Goal: Task Accomplishment & Management: Use online tool/utility

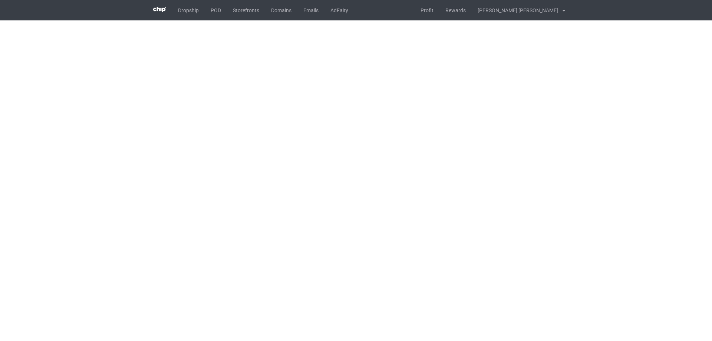
click at [711, 235] on body "Dropship POD Storefronts Domains Emails AdFairy Profit Rewards [PERSON_NAME] [P…" at bounding box center [356, 170] width 712 height 341
click at [711, 236] on body "Dropship POD Storefronts Domains Emails AdFairy Profit Rewards [PERSON_NAME] [P…" at bounding box center [356, 170] width 712 height 341
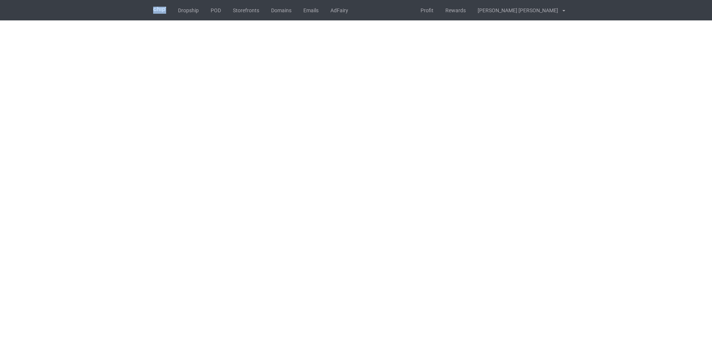
click at [695, 223] on body "Dropship POD Storefronts Domains Emails AdFairy Profit Rewards [PERSON_NAME] [P…" at bounding box center [356, 170] width 712 height 341
click at [621, 222] on body "Dropship POD Storefronts Domains Emails AdFairy Profit Rewards [PERSON_NAME] [P…" at bounding box center [356, 170] width 712 height 341
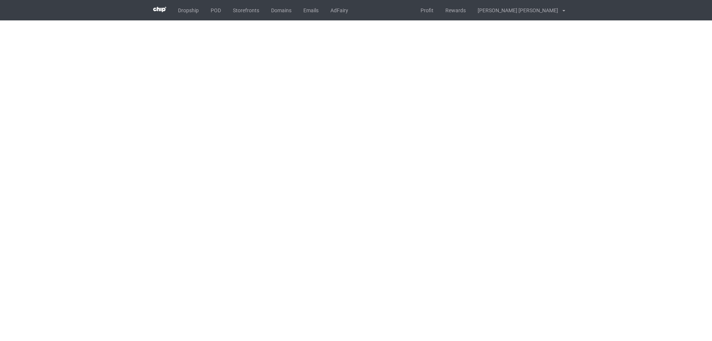
click at [618, 199] on body "Dropship POD Storefronts Domains Emails AdFairy Profit Rewards [PERSON_NAME] [P…" at bounding box center [356, 170] width 712 height 341
click at [619, 199] on body "Dropship POD Storefronts Domains Emails AdFairy Profit Rewards [PERSON_NAME] [P…" at bounding box center [356, 170] width 712 height 341
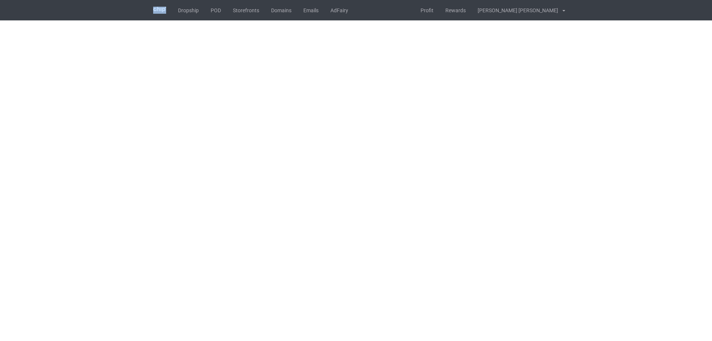
click at [619, 199] on body "Dropship POD Storefronts Domains Emails AdFairy Profit Rewards [PERSON_NAME] [P…" at bounding box center [356, 170] width 712 height 341
click at [618, 199] on body "Dropship POD Storefronts Domains Emails AdFairy Profit Rewards [PERSON_NAME] [P…" at bounding box center [356, 170] width 712 height 341
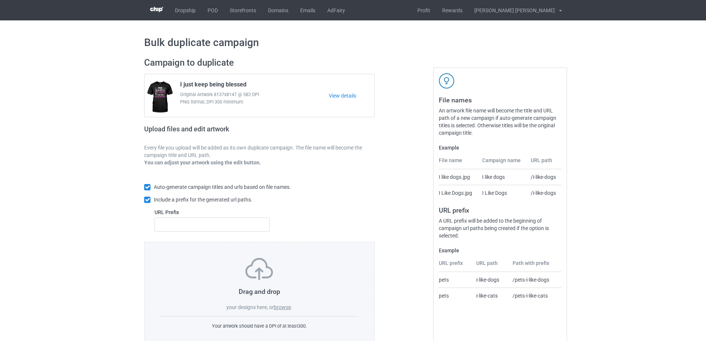
click at [287, 308] on label "browse" at bounding box center [282, 307] width 17 height 6
click at [0, 0] on input "browse" at bounding box center [0, 0] width 0 height 0
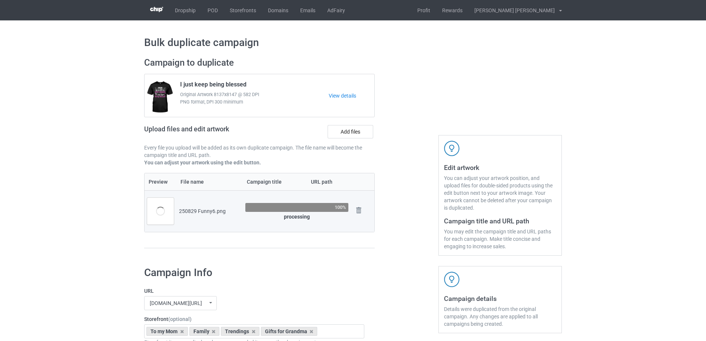
click at [267, 225] on td "100% processing" at bounding box center [297, 211] width 108 height 42
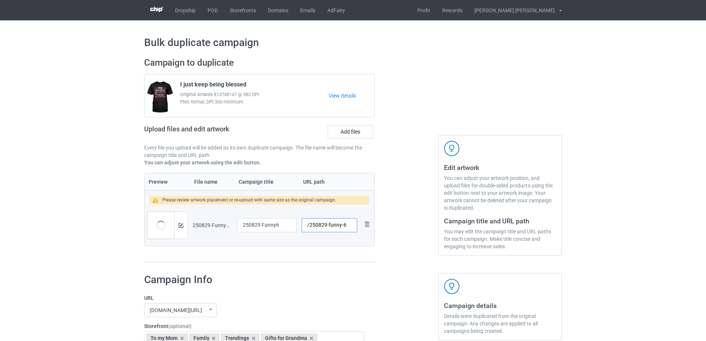
drag, startPoint x: 328, startPoint y: 225, endPoint x: 343, endPoint y: 227, distance: 14.3
click at [343, 227] on input "/250829-funny-6" at bounding box center [330, 225] width 56 height 14
type input "/250829-6"
drag, startPoint x: 288, startPoint y: 226, endPoint x: 215, endPoint y: 218, distance: 72.7
click at [215, 218] on tr "Preview and edit artwork 250829 Funny6.png 250829 Funny6 /250829-6 Remove file" at bounding box center [260, 225] width 230 height 42
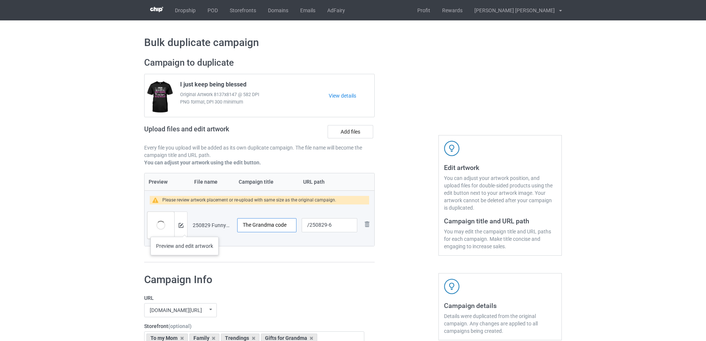
type input "The Grandma code"
click at [183, 226] on img at bounding box center [181, 225] width 5 height 5
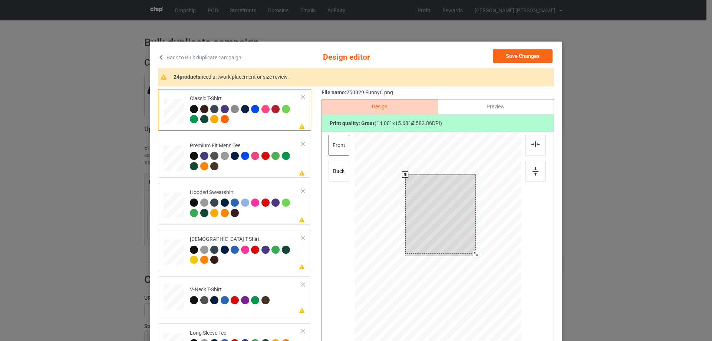
click at [445, 239] on div at bounding box center [440, 214] width 71 height 79
drag, startPoint x: 472, startPoint y: 255, endPoint x: 469, endPoint y: 250, distance: 5.9
click at [469, 250] on div at bounding box center [472, 250] width 6 height 6
click at [451, 237] on div at bounding box center [440, 210] width 63 height 70
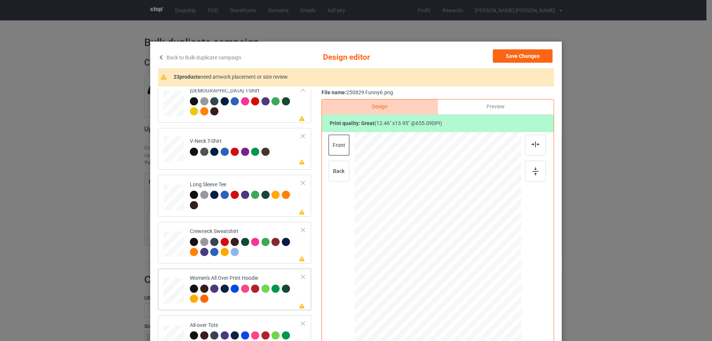
scroll to position [222, 0]
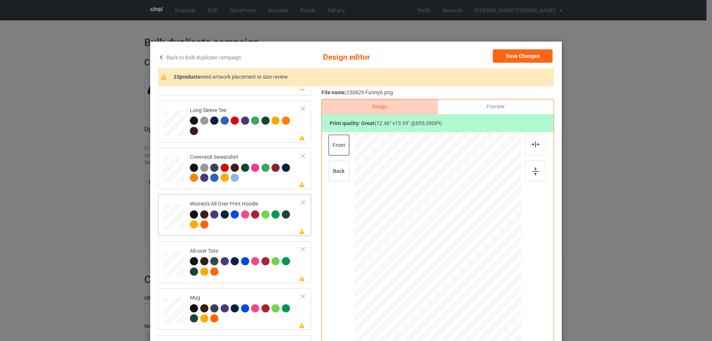
click at [174, 212] on div at bounding box center [173, 216] width 20 height 23
drag, startPoint x: 486, startPoint y: 294, endPoint x: 467, endPoint y: 264, distance: 35.0
click at [467, 264] on div at bounding box center [437, 236] width 167 height 189
drag, startPoint x: 446, startPoint y: 258, endPoint x: 446, endPoint y: 231, distance: 27.1
click at [446, 231] on div at bounding box center [438, 209] width 56 height 62
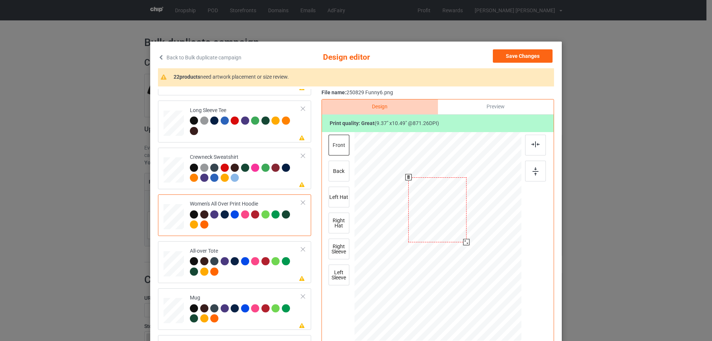
click at [464, 243] on div at bounding box center [466, 242] width 6 height 6
click at [454, 234] on div at bounding box center [437, 211] width 58 height 65
click at [531, 144] on img at bounding box center [535, 144] width 8 height 6
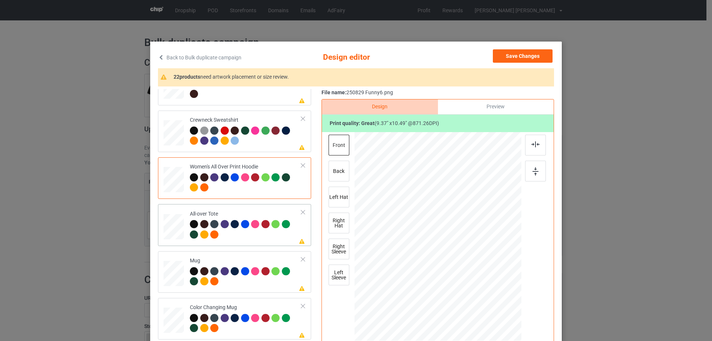
drag, startPoint x: 173, startPoint y: 225, endPoint x: 242, endPoint y: 221, distance: 69.5
click at [173, 225] on div at bounding box center [173, 226] width 20 height 20
click at [494, 299] on div at bounding box center [494, 299] width 6 height 6
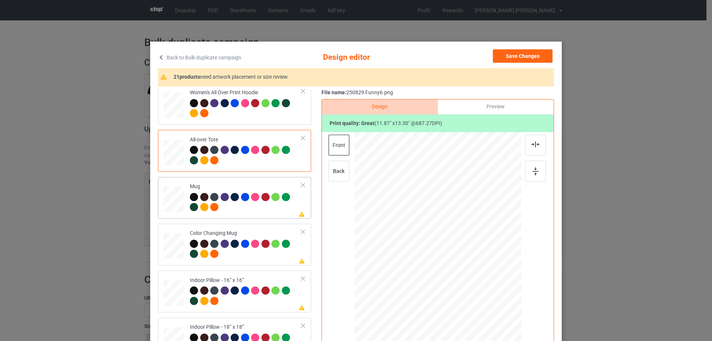
click at [181, 200] on td at bounding box center [174, 198] width 22 height 36
drag, startPoint x: 484, startPoint y: 292, endPoint x: 469, endPoint y: 264, distance: 32.2
click at [469, 264] on div at bounding box center [437, 235] width 167 height 69
drag, startPoint x: 441, startPoint y: 250, endPoint x: 486, endPoint y: 250, distance: 44.9
click at [486, 250] on div at bounding box center [482, 236] width 59 height 65
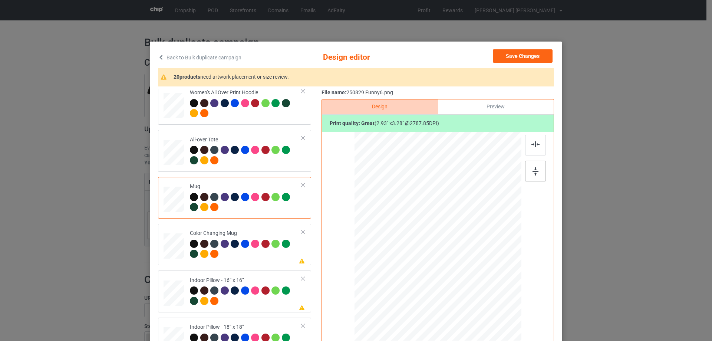
click at [533, 175] on img at bounding box center [535, 171] width 6 height 8
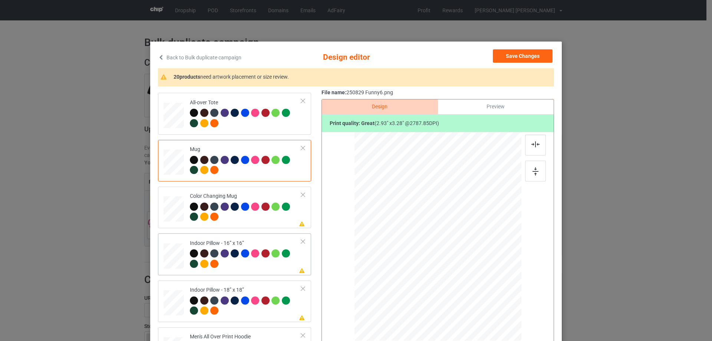
scroll to position [408, 0]
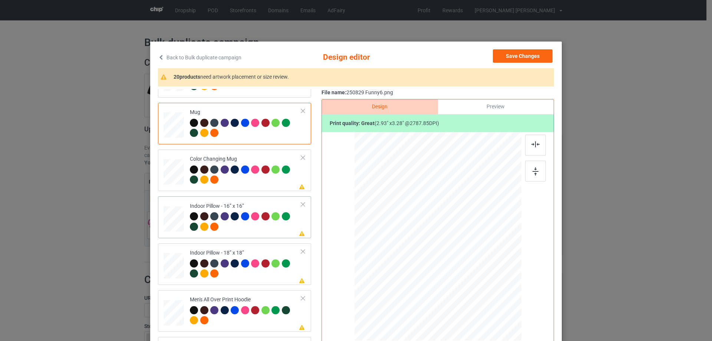
click at [167, 221] on div at bounding box center [173, 219] width 20 height 20
click at [486, 293] on div at bounding box center [487, 292] width 6 height 6
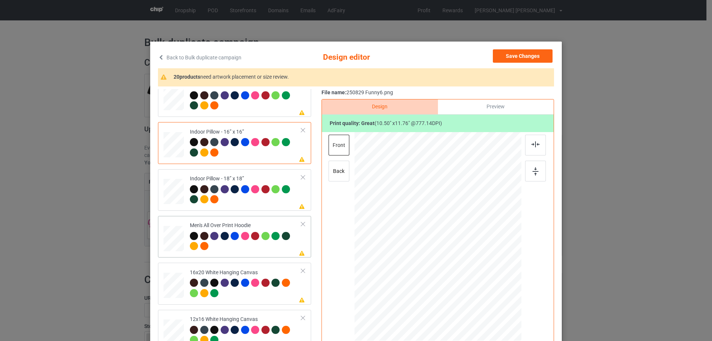
click at [172, 238] on div at bounding box center [173, 238] width 20 height 21
drag, startPoint x: 485, startPoint y: 293, endPoint x: 469, endPoint y: 262, distance: 34.3
click at [469, 262] on div at bounding box center [437, 236] width 167 height 177
drag, startPoint x: 454, startPoint y: 259, endPoint x: 454, endPoint y: 239, distance: 20.4
click at [454, 239] on div at bounding box center [438, 215] width 57 height 63
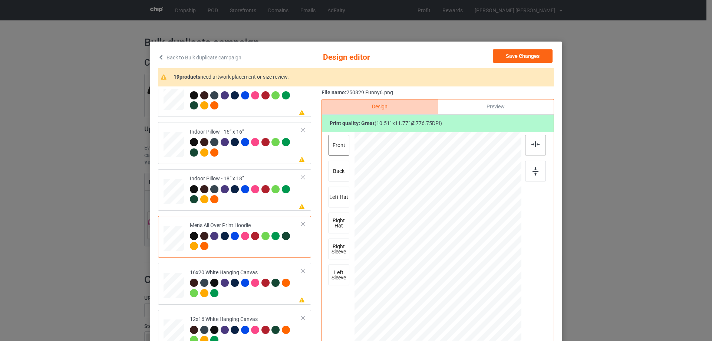
click at [531, 145] on img at bounding box center [535, 144] width 8 height 6
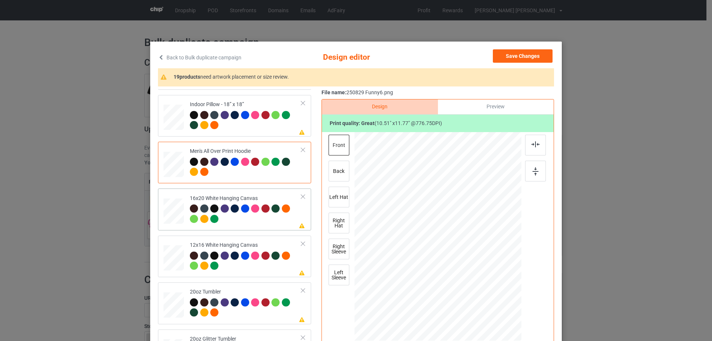
click at [170, 209] on div at bounding box center [173, 211] width 20 height 26
drag, startPoint x: 484, startPoint y: 293, endPoint x: 502, endPoint y: 330, distance: 40.8
click at [502, 330] on div at bounding box center [437, 236] width 167 height 208
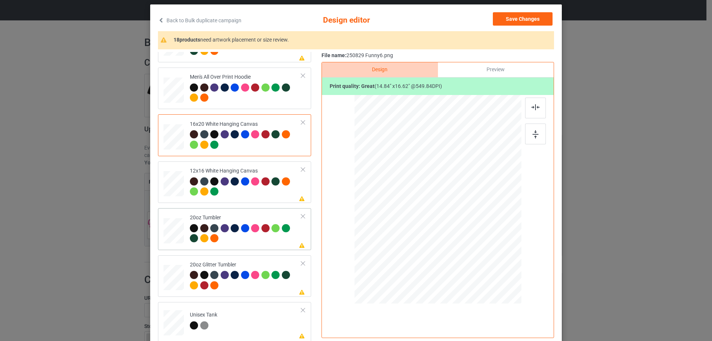
scroll to position [630, 0]
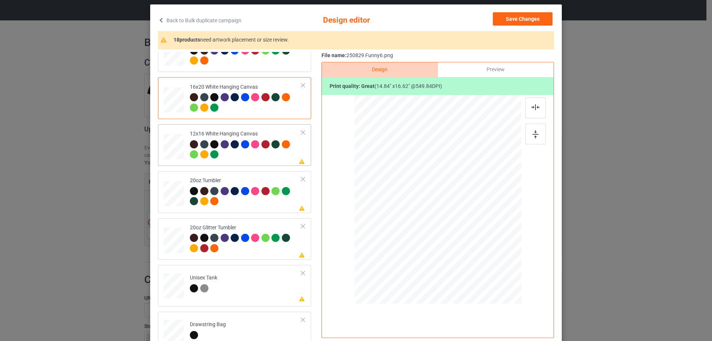
click at [173, 145] on div at bounding box center [173, 147] width 19 height 26
drag, startPoint x: 483, startPoint y: 250, endPoint x: 499, endPoint y: 286, distance: 38.8
click at [499, 286] on div at bounding box center [437, 199] width 157 height 209
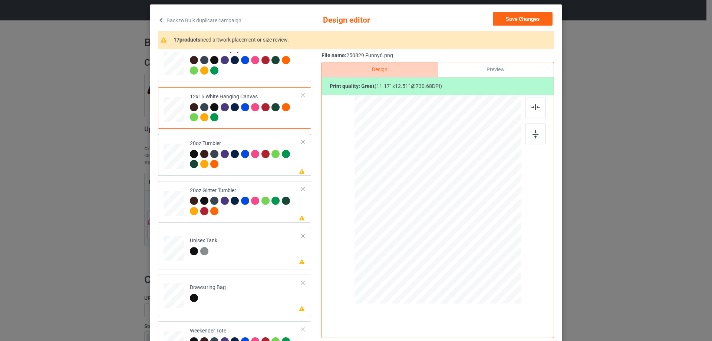
click at [172, 157] on div at bounding box center [173, 156] width 19 height 12
drag, startPoint x: 483, startPoint y: 253, endPoint x: 466, endPoint y: 234, distance: 26.0
click at [466, 234] on div at bounding box center [467, 233] width 6 height 6
drag, startPoint x: 451, startPoint y: 225, endPoint x: 414, endPoint y: 223, distance: 37.1
click at [414, 223] on div at bounding box center [400, 198] width 60 height 68
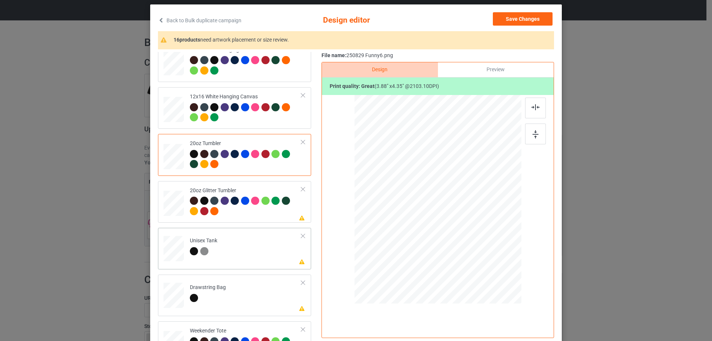
scroll to position [741, 0]
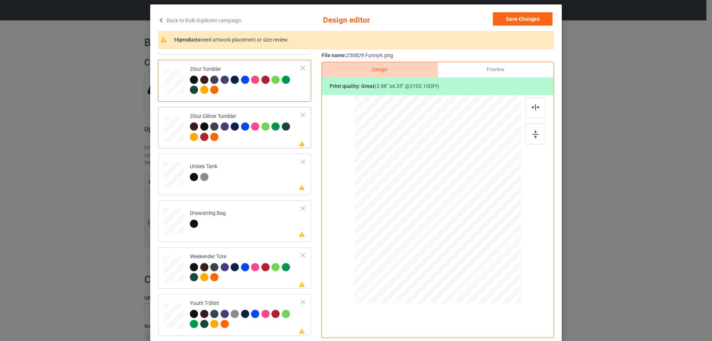
click at [166, 131] on div at bounding box center [173, 129] width 19 height 16
drag, startPoint x: 483, startPoint y: 252, endPoint x: 466, endPoint y: 235, distance: 23.6
click at [466, 235] on div at bounding box center [469, 234] width 6 height 6
drag, startPoint x: 405, startPoint y: 212, endPoint x: 413, endPoint y: 210, distance: 8.7
click at [413, 210] on div at bounding box center [399, 185] width 63 height 71
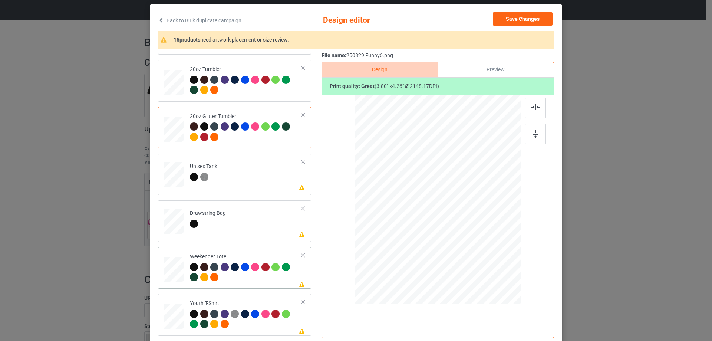
scroll to position [816, 0]
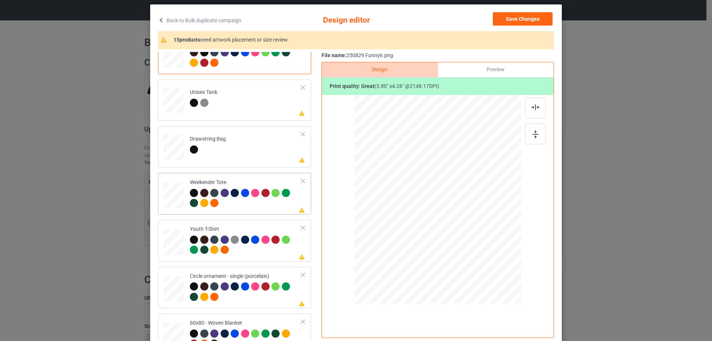
click at [172, 197] on div at bounding box center [173, 195] width 20 height 13
drag, startPoint x: 486, startPoint y: 256, endPoint x: 474, endPoint y: 233, distance: 25.7
click at [474, 233] on div at bounding box center [437, 199] width 166 height 107
click at [465, 226] on div at bounding box center [437, 196] width 67 height 76
click at [534, 109] on img at bounding box center [535, 107] width 8 height 6
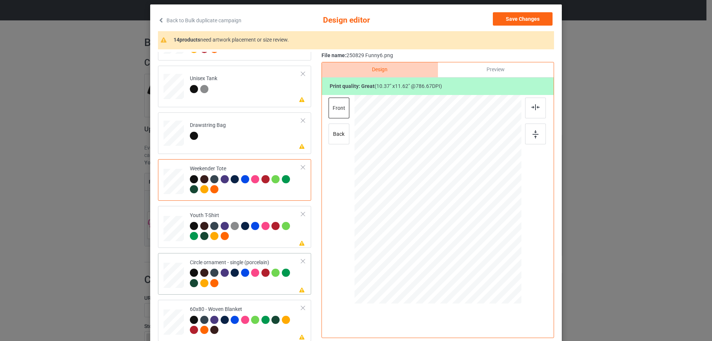
scroll to position [87, 0]
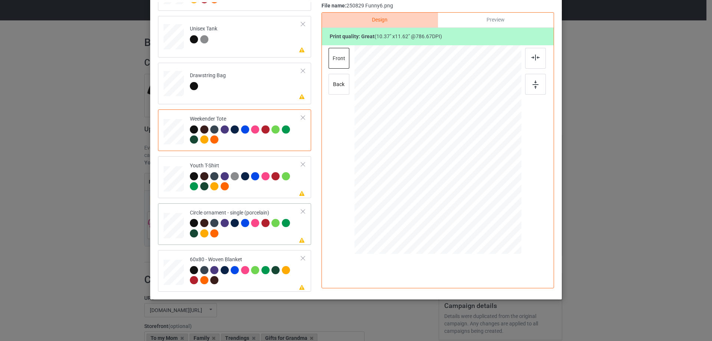
click at [175, 226] on div at bounding box center [173, 225] width 20 height 20
click at [491, 212] on div at bounding box center [493, 211] width 6 height 6
drag, startPoint x: 476, startPoint y: 200, endPoint x: 477, endPoint y: 205, distance: 5.6
click at [477, 205] on div at bounding box center [438, 154] width 110 height 123
click at [497, 23] on div "Preview" at bounding box center [496, 20] width 116 height 15
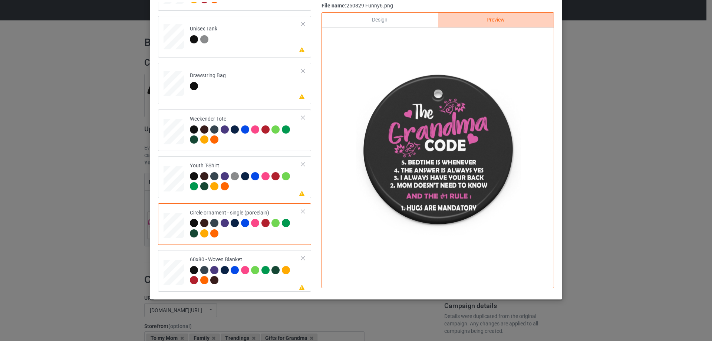
click at [378, 20] on div "Design" at bounding box center [380, 20] width 116 height 15
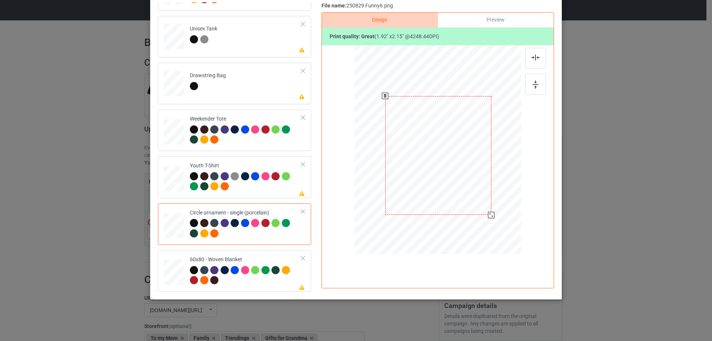
click at [489, 215] on div at bounding box center [491, 215] width 6 height 6
click at [473, 193] on div at bounding box center [439, 151] width 106 height 119
click at [533, 62] on div at bounding box center [535, 58] width 21 height 21
click at [496, 20] on div "Preview" at bounding box center [496, 20] width 116 height 15
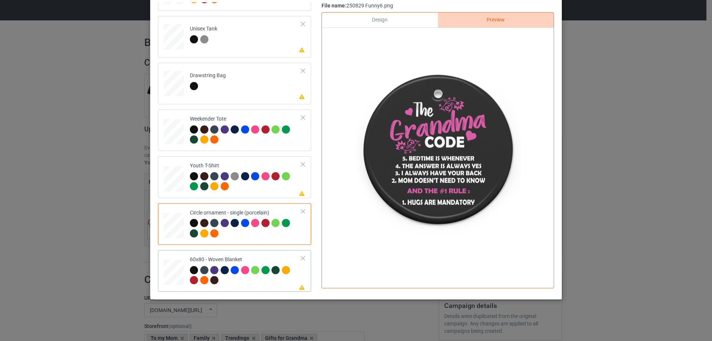
click at [165, 265] on div at bounding box center [174, 272] width 19 height 25
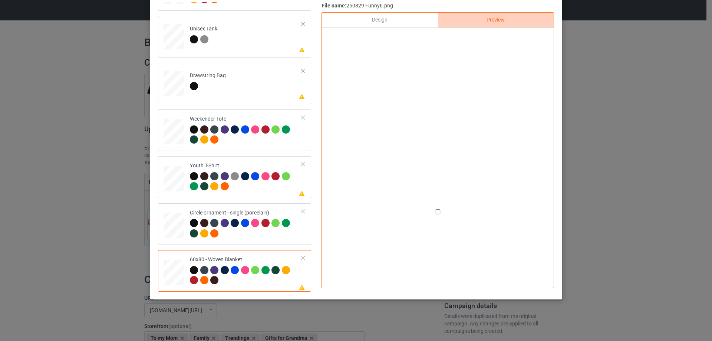
click at [394, 23] on div "Design" at bounding box center [380, 20] width 116 height 15
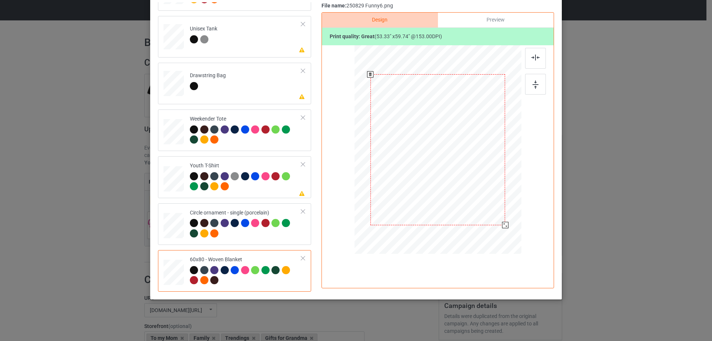
drag, startPoint x: 480, startPoint y: 201, endPoint x: 490, endPoint y: 235, distance: 35.1
click at [490, 235] on div at bounding box center [438, 150] width 152 height 202
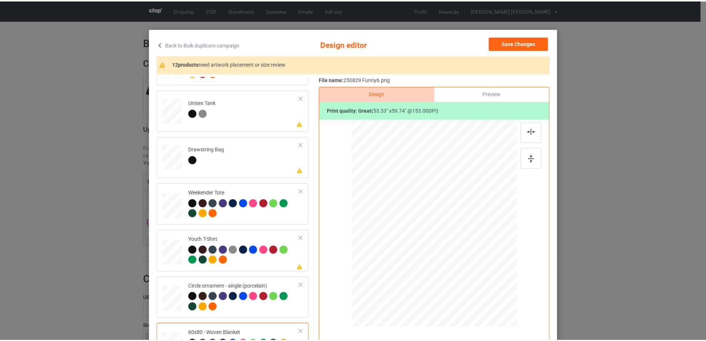
scroll to position [0, 0]
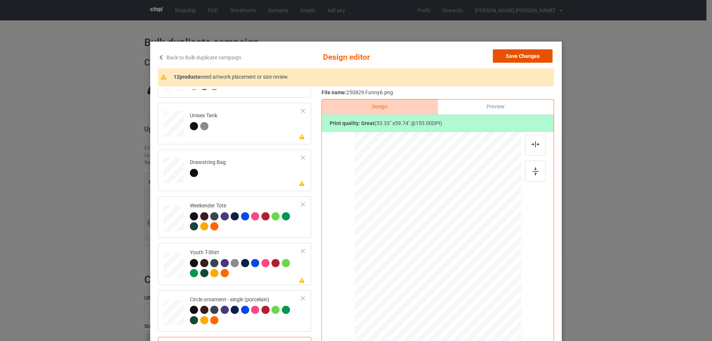
click at [516, 58] on button "Save Changes" at bounding box center [523, 55] width 60 height 13
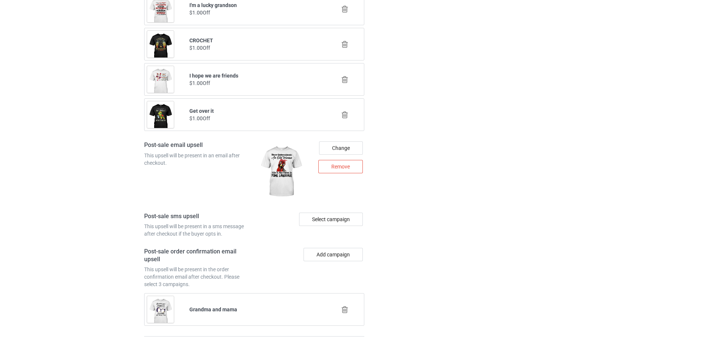
scroll to position [943, 0]
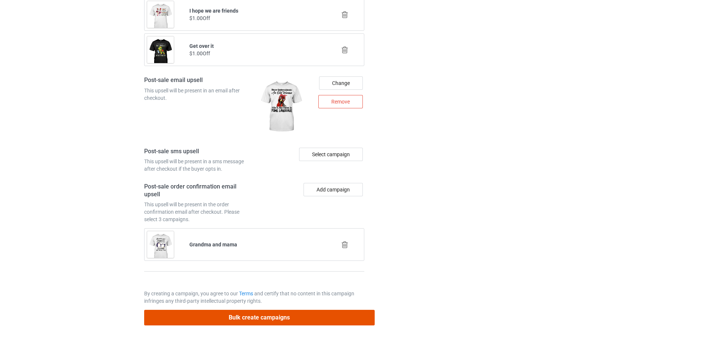
click at [317, 314] on button "Bulk create campaigns" at bounding box center [259, 317] width 231 height 15
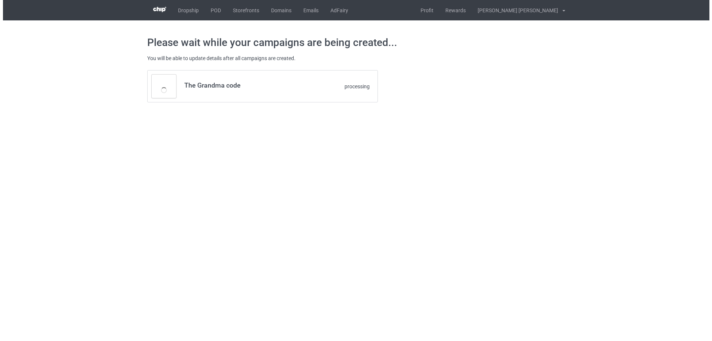
scroll to position [0, 0]
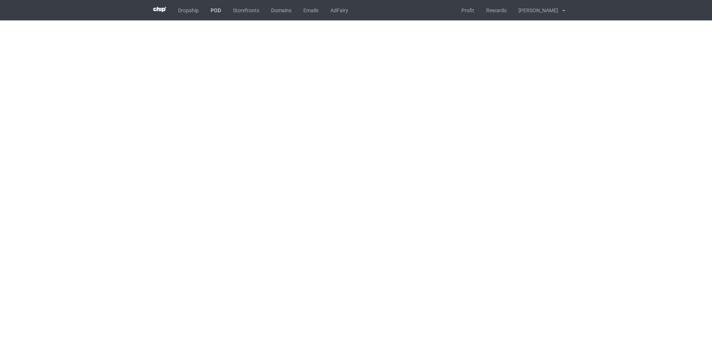
click at [220, 13] on link "POD" at bounding box center [216, 10] width 22 height 20
click at [623, 150] on body "Dropship POD Storefronts Domains Emails AdFairy Profit Rewards [PERSON_NAME] [P…" at bounding box center [356, 170] width 712 height 341
click at [645, 165] on body "Dropship POD Storefronts Domains Emails AdFairy Profit Rewards Nguyen huu tuyen…" at bounding box center [356, 170] width 712 height 341
click at [641, 164] on body "Dropship POD Storefronts Domains Emails AdFairy Profit Rewards Nguyen huu tuyen…" at bounding box center [356, 170] width 712 height 341
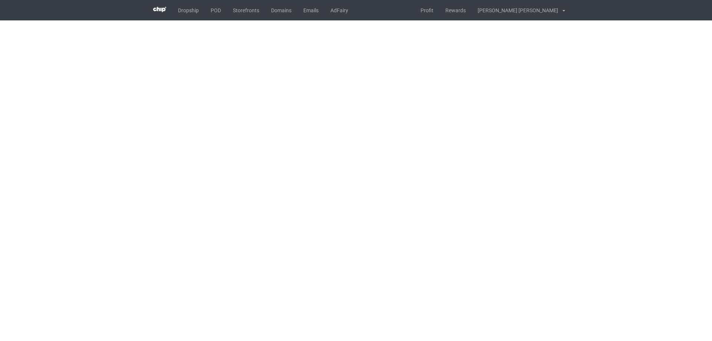
click at [640, 165] on body "Dropship POD Storefronts Domains Emails AdFairy Profit Rewards [PERSON_NAME] [P…" at bounding box center [356, 170] width 712 height 341
click at [639, 166] on body "Dropship POD Storefronts Domains Emails AdFairy Profit Rewards [PERSON_NAME] [P…" at bounding box center [356, 170] width 712 height 341
click at [651, 145] on body "Dropship POD Storefronts Domains Emails AdFairy Profit Rewards [PERSON_NAME] [P…" at bounding box center [356, 170] width 712 height 341
click at [667, 139] on body "Dropship POD Storefronts Domains Emails AdFairy Profit Rewards [PERSON_NAME] [P…" at bounding box center [356, 170] width 712 height 341
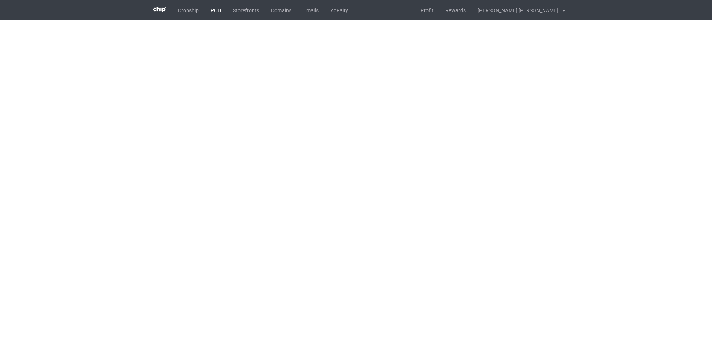
click at [217, 11] on link "POD" at bounding box center [216, 10] width 22 height 20
click at [603, 151] on body "Dropship POD Storefronts Domains Emails AdFairy Profit Rewards [PERSON_NAME] [P…" at bounding box center [356, 170] width 712 height 341
click at [601, 150] on body "Dropship POD Storefronts Domains Emails AdFairy Profit Rewards [PERSON_NAME] [P…" at bounding box center [356, 170] width 712 height 341
click at [601, 150] on body "Dropship POD Storefronts Domains Emails AdFairy Profit Rewards Nguyen huu tuyen…" at bounding box center [356, 170] width 712 height 341
click at [611, 186] on body "Dropship POD Storefronts Domains Emails AdFairy Profit Rewards Nguyen huu tuyen…" at bounding box center [356, 170] width 712 height 341
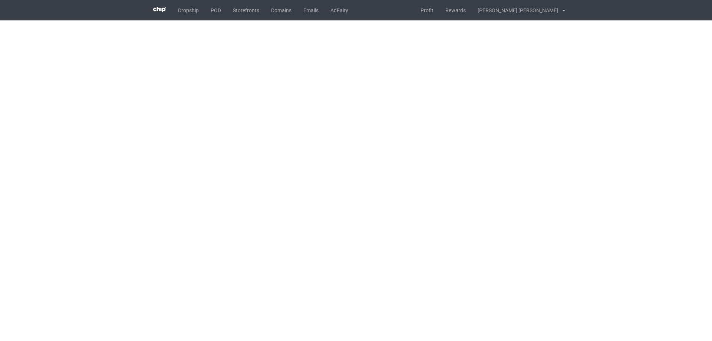
click at [611, 186] on body "Dropship POD Storefronts Domains Emails AdFairy Profit Rewards Nguyen huu tuyen…" at bounding box center [356, 170] width 712 height 341
click at [658, 191] on body "Dropship POD Storefronts Domains Emails AdFairy Profit Rewards Nguyen huu tuyen…" at bounding box center [356, 170] width 712 height 341
click at [658, 191] on body "Dropship POD Storefronts Domains Emails AdFairy Profit Rewards [PERSON_NAME] [P…" at bounding box center [356, 170] width 712 height 341
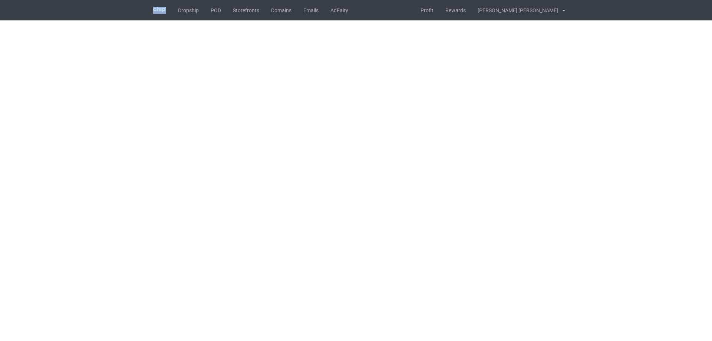
click at [658, 191] on body "Dropship POD Storefronts Domains Emails AdFairy Profit Rewards [PERSON_NAME] [P…" at bounding box center [356, 170] width 712 height 341
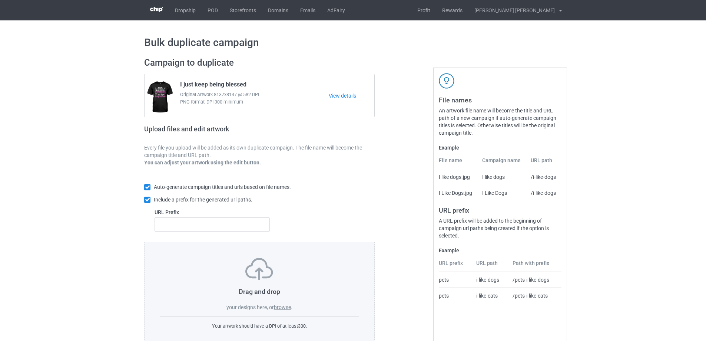
click at [279, 308] on label "browse" at bounding box center [282, 307] width 17 height 6
click at [288, 308] on label "browse" at bounding box center [282, 307] width 17 height 6
click at [0, 0] on input "browse" at bounding box center [0, 0] width 0 height 0
click at [571, 151] on div "Bulk duplicate campaign Campaign to duplicate I just keep being blessed Origina…" at bounding box center [353, 190] width 706 height 341
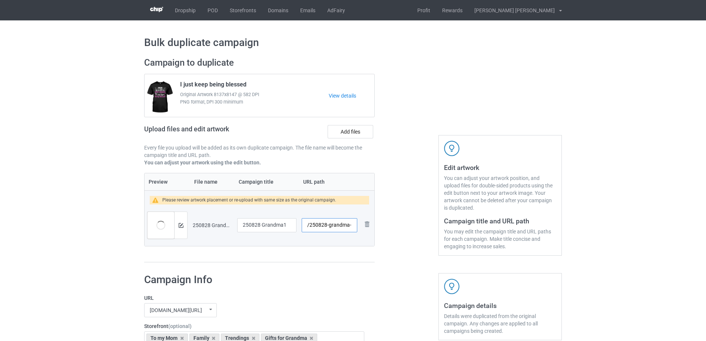
scroll to position [0, 1]
drag, startPoint x: 329, startPoint y: 226, endPoint x: 350, endPoint y: 228, distance: 20.8
click at [350, 228] on input "/250828-grandma-1" at bounding box center [330, 225] width 56 height 14
drag, startPoint x: 288, startPoint y: 226, endPoint x: 235, endPoint y: 222, distance: 53.6
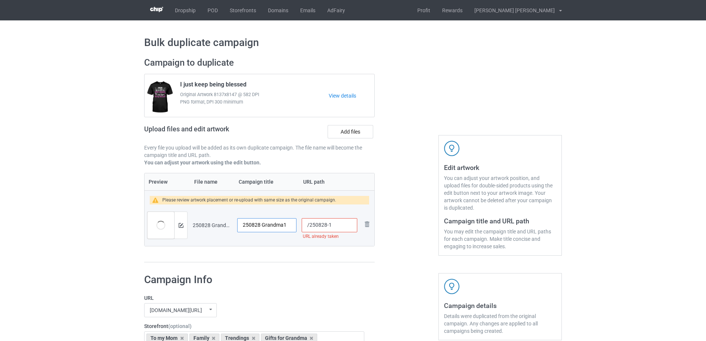
click at [235, 222] on td "250828 Grandma1" at bounding box center [267, 225] width 64 height 42
click at [329, 225] on input "/250828-1" at bounding box center [330, 225] width 56 height 14
type input "/250828-01"
drag, startPoint x: 291, startPoint y: 227, endPoint x: 238, endPoint y: 225, distance: 53.4
click at [238, 225] on input "250828 Grandma1" at bounding box center [266, 225] width 59 height 14
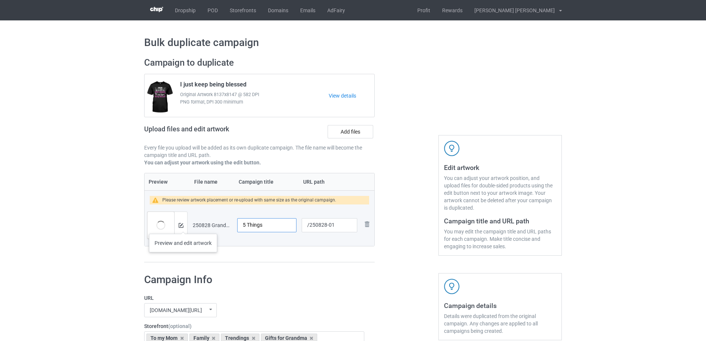
type input "5 Things"
click at [183, 226] on img at bounding box center [181, 225] width 5 height 5
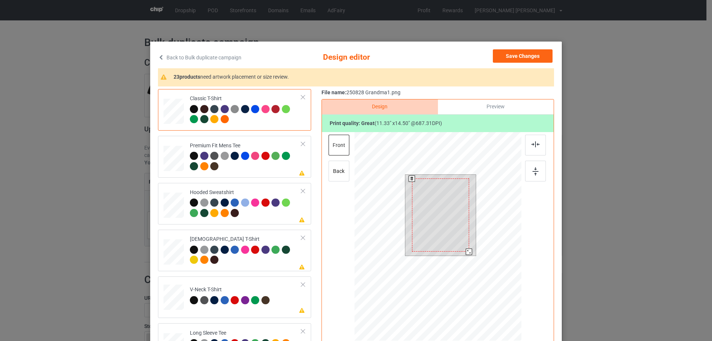
drag, startPoint x: 467, startPoint y: 251, endPoint x: 454, endPoint y: 241, distance: 15.9
click at [466, 250] on div at bounding box center [469, 251] width 6 height 6
drag, startPoint x: 454, startPoint y: 241, endPoint x: 454, endPoint y: 237, distance: 4.1
click at [454, 237] on div at bounding box center [440, 211] width 56 height 72
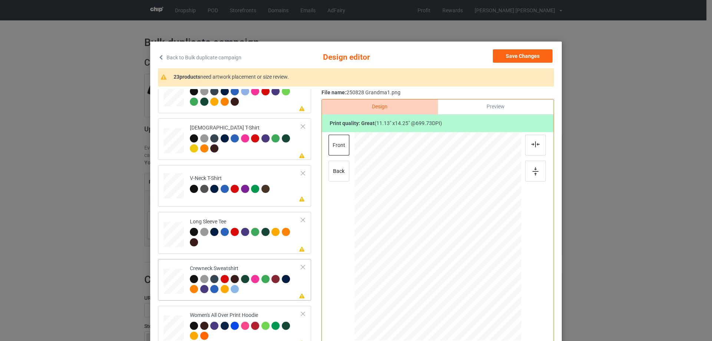
scroll to position [185, 0]
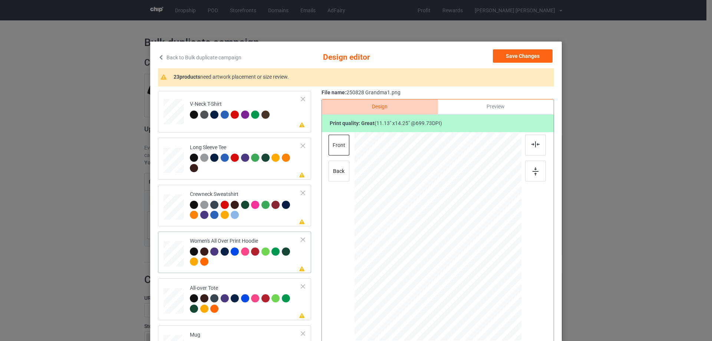
click at [172, 258] on div at bounding box center [173, 253] width 20 height 23
drag, startPoint x: 484, startPoint y: 301, endPoint x: 466, endPoint y: 266, distance: 39.8
click at [466, 266] on div at bounding box center [437, 236] width 167 height 189
click at [443, 229] on div at bounding box center [435, 211] width 52 height 67
click at [536, 142] on img at bounding box center [535, 144] width 8 height 6
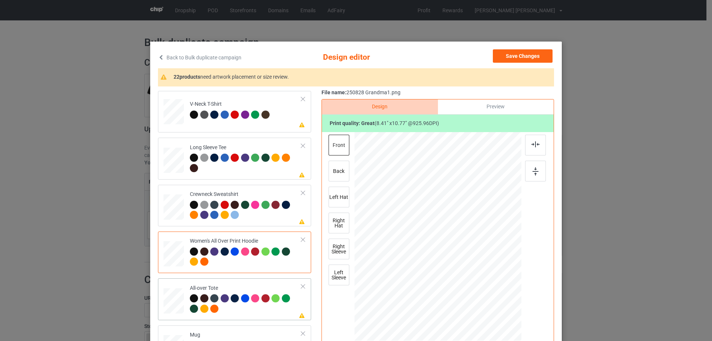
scroll to position [259, 0]
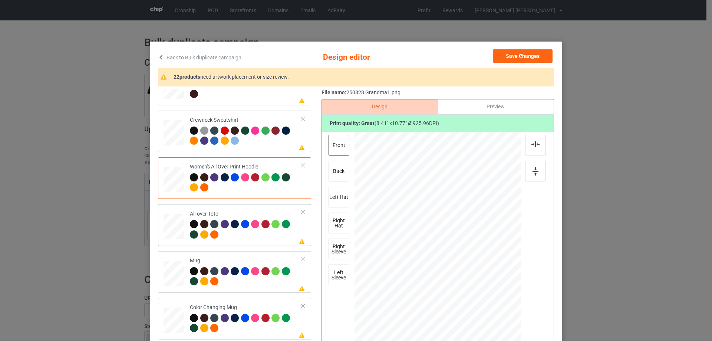
click at [173, 231] on div at bounding box center [173, 226] width 20 height 20
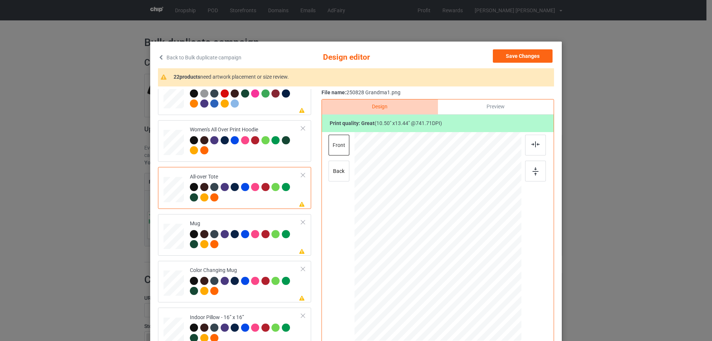
scroll to position [334, 0]
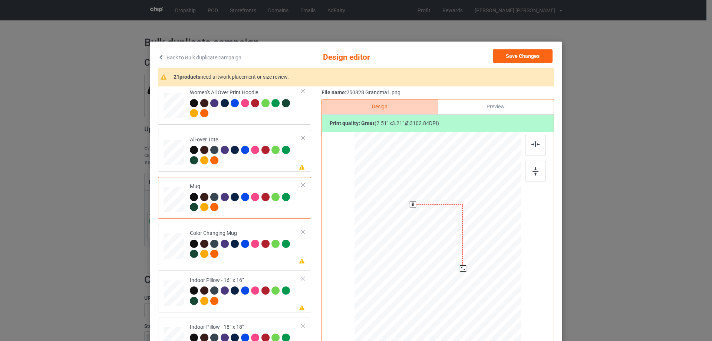
drag, startPoint x: 485, startPoint y: 301, endPoint x: 467, endPoint y: 261, distance: 43.3
click at [467, 261] on div at bounding box center [437, 235] width 167 height 69
drag, startPoint x: 437, startPoint y: 250, endPoint x: 483, endPoint y: 249, distance: 46.3
click at [483, 249] on div at bounding box center [484, 236] width 50 height 64
click at [506, 269] on div at bounding box center [509, 268] width 6 height 6
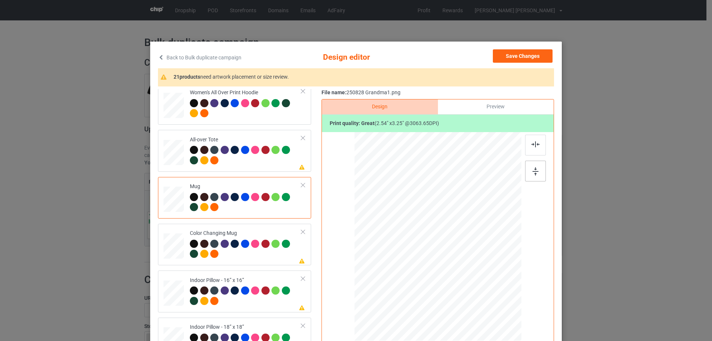
click at [532, 173] on img at bounding box center [535, 171] width 6 height 8
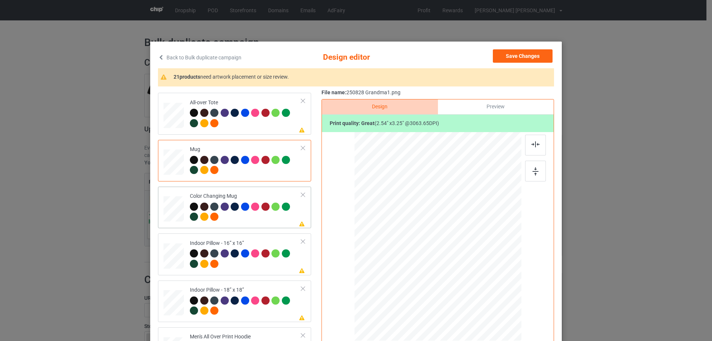
scroll to position [408, 0]
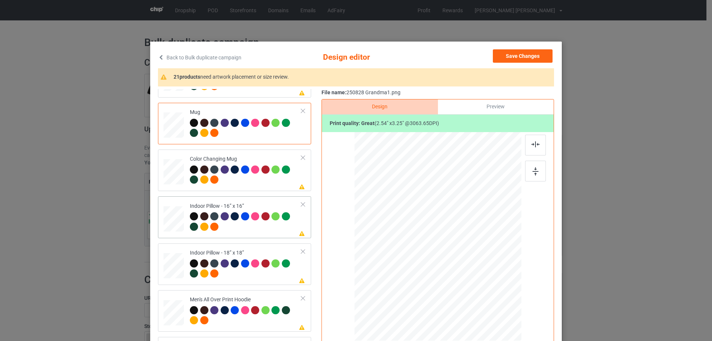
click at [165, 220] on div at bounding box center [173, 219] width 20 height 20
drag, startPoint x: 486, startPoint y: 300, endPoint x: 482, endPoint y: 292, distance: 9.5
click at [482, 292] on div at bounding box center [482, 293] width 6 height 6
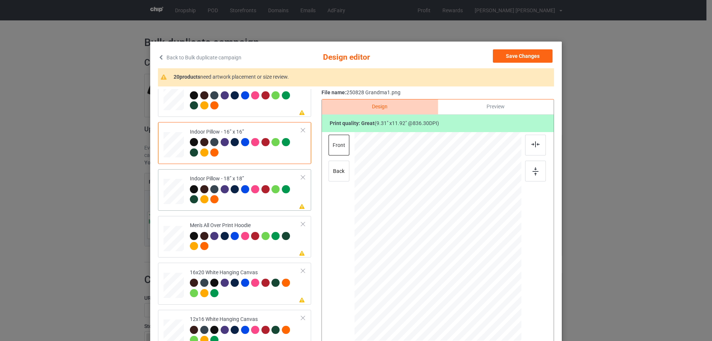
click at [173, 198] on div at bounding box center [173, 191] width 20 height 20
drag, startPoint x: 486, startPoint y: 296, endPoint x: 466, endPoint y: 292, distance: 20.4
click at [485, 294] on div at bounding box center [437, 236] width 166 height 166
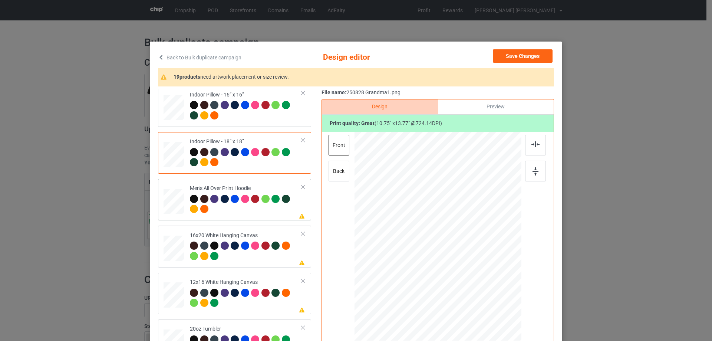
drag, startPoint x: 172, startPoint y: 207, endPoint x: 206, endPoint y: 208, distance: 34.1
click at [172, 207] on div at bounding box center [173, 201] width 20 height 21
drag, startPoint x: 480, startPoint y: 286, endPoint x: 450, endPoint y: 263, distance: 38.3
click at [468, 262] on div at bounding box center [437, 236] width 167 height 177
drag, startPoint x: 450, startPoint y: 263, endPoint x: 452, endPoint y: 241, distance: 21.9
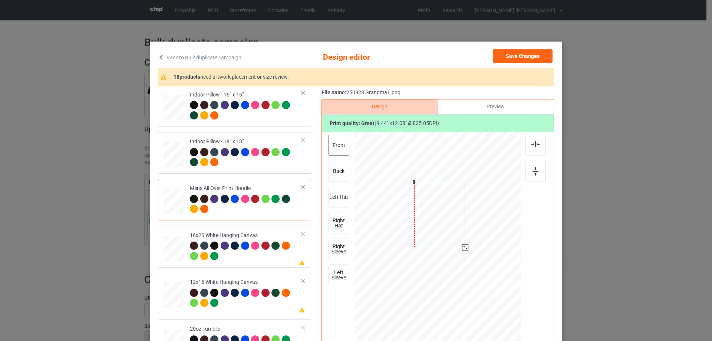
click at [452, 241] on div at bounding box center [439, 214] width 51 height 65
click at [535, 145] on img at bounding box center [535, 144] width 8 height 6
click at [431, 224] on div at bounding box center [438, 215] width 51 height 65
click at [536, 148] on div at bounding box center [535, 145] width 21 height 21
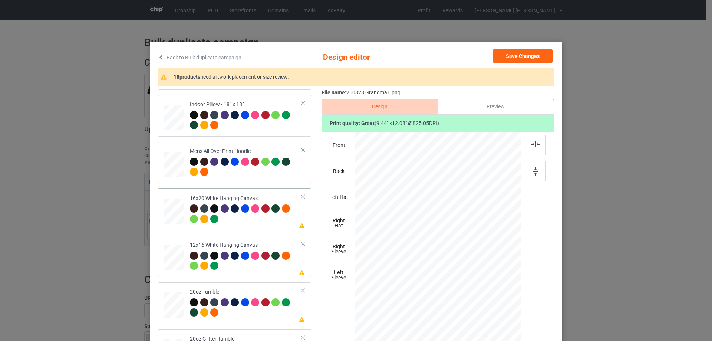
click at [176, 209] on div at bounding box center [173, 211] width 20 height 26
drag, startPoint x: 486, startPoint y: 299, endPoint x: 502, endPoint y: 337, distance: 41.2
click at [502, 337] on div at bounding box center [437, 236] width 167 height 208
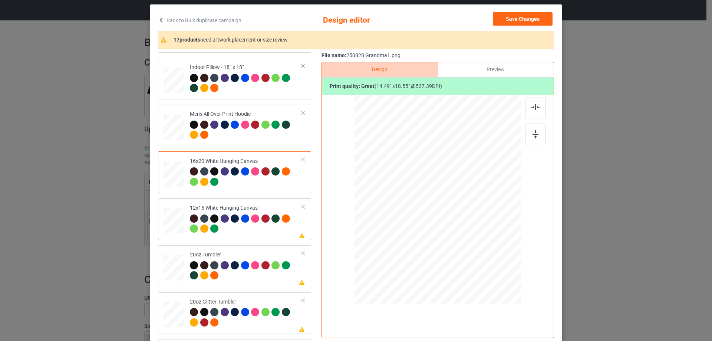
scroll to position [593, 0]
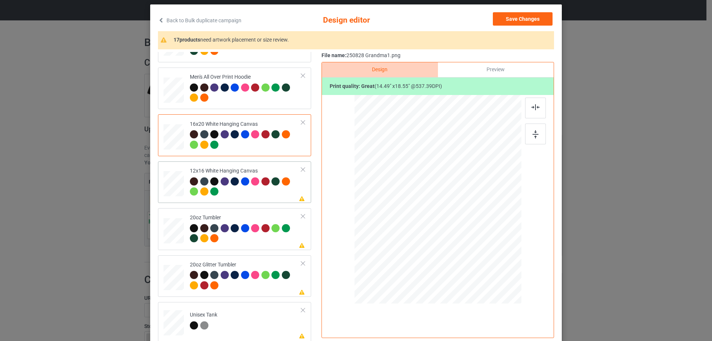
click at [182, 170] on td at bounding box center [174, 182] width 22 height 36
drag, startPoint x: 483, startPoint y: 259, endPoint x: 503, endPoint y: 294, distance: 39.5
click at [503, 294] on div at bounding box center [437, 199] width 157 height 209
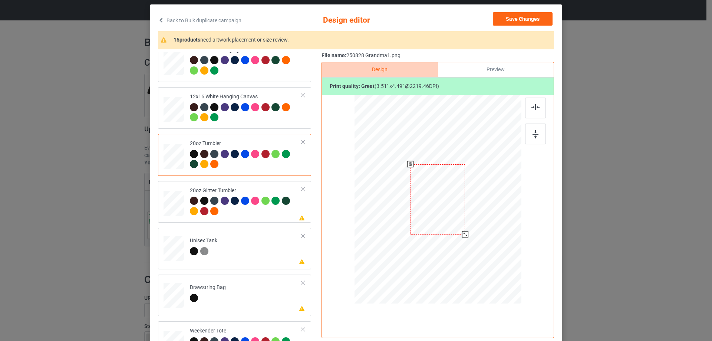
drag, startPoint x: 482, startPoint y: 260, endPoint x: 464, endPoint y: 233, distance: 32.6
click at [464, 233] on div at bounding box center [465, 234] width 6 height 6
drag, startPoint x: 424, startPoint y: 224, endPoint x: 413, endPoint y: 225, distance: 11.2
click at [413, 225] on div at bounding box center [398, 197] width 55 height 70
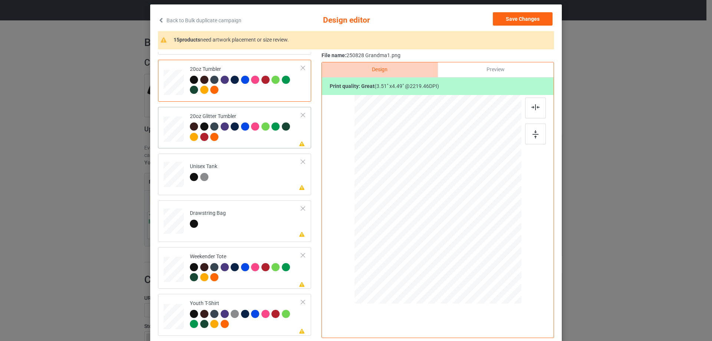
click at [173, 122] on div at bounding box center [173, 129] width 19 height 16
drag, startPoint x: 483, startPoint y: 260, endPoint x: 427, endPoint y: 229, distance: 63.9
click at [459, 239] on div at bounding box center [438, 199] width 158 height 135
drag, startPoint x: 427, startPoint y: 229, endPoint x: 413, endPoint y: 222, distance: 15.4
click at [413, 222] on div at bounding box center [399, 188] width 57 height 73
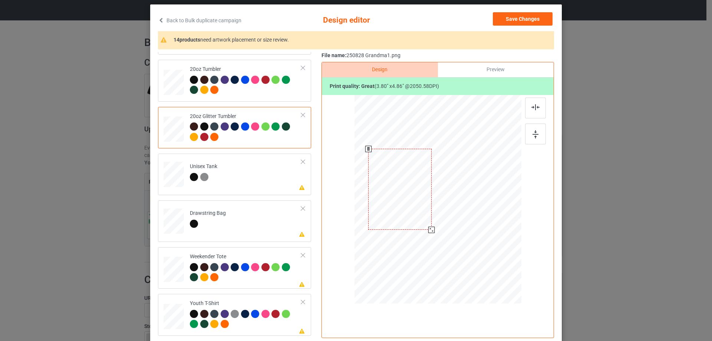
drag, startPoint x: 424, startPoint y: 227, endPoint x: 427, endPoint y: 231, distance: 4.7
click at [428, 231] on div at bounding box center [431, 229] width 6 height 6
click at [419, 225] on div at bounding box center [399, 192] width 63 height 81
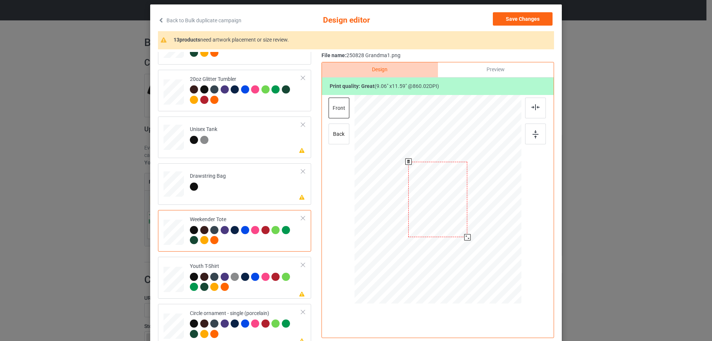
drag, startPoint x: 485, startPoint y: 263, endPoint x: 464, endPoint y: 238, distance: 33.1
click at [464, 238] on div at bounding box center [467, 237] width 6 height 6
click at [462, 232] on div at bounding box center [465, 235] width 6 height 6
drag, startPoint x: 462, startPoint y: 236, endPoint x: 466, endPoint y: 239, distance: 5.0
click at [466, 239] on div at bounding box center [468, 238] width 6 height 6
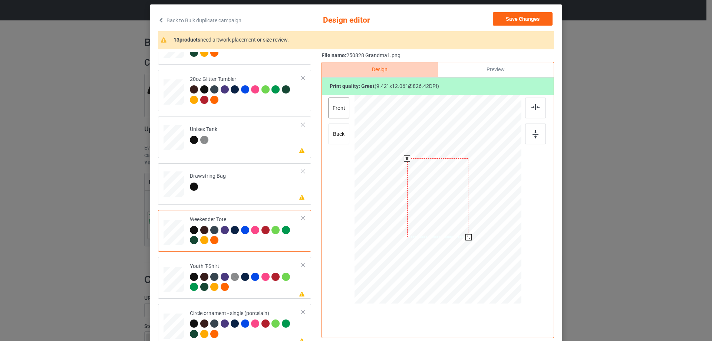
click at [442, 222] on div at bounding box center [438, 197] width 62 height 79
click at [534, 107] on img at bounding box center [535, 107] width 8 height 6
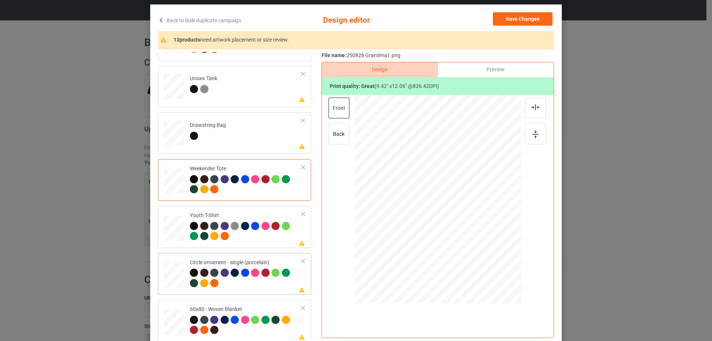
click at [172, 273] on div at bounding box center [173, 275] width 20 height 20
drag, startPoint x: 482, startPoint y: 262, endPoint x: 480, endPoint y: 257, distance: 5.6
click at [481, 257] on div at bounding box center [484, 259] width 6 height 6
drag, startPoint x: 470, startPoint y: 245, endPoint x: 472, endPoint y: 249, distance: 4.3
click at [472, 249] on div at bounding box center [439, 203] width 93 height 119
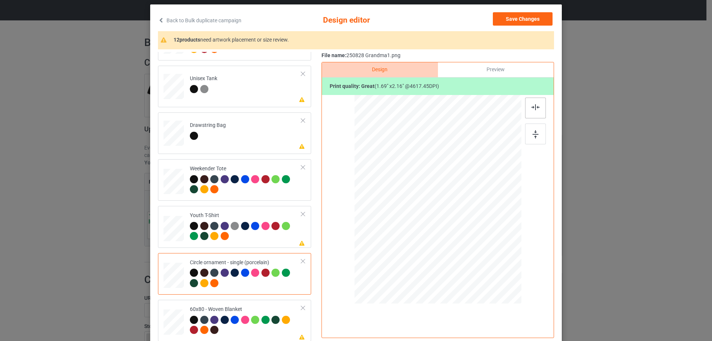
click at [531, 110] on div at bounding box center [535, 107] width 21 height 21
click at [500, 70] on div "Preview" at bounding box center [496, 69] width 116 height 15
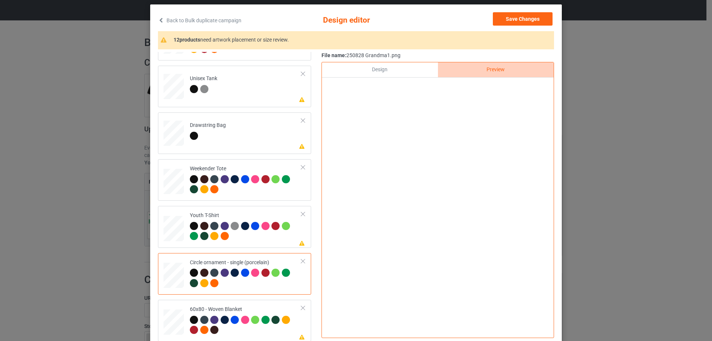
click at [395, 70] on div "Design" at bounding box center [380, 69] width 116 height 15
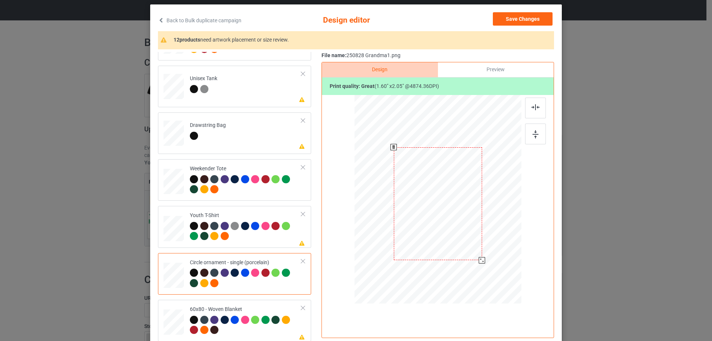
drag, startPoint x: 481, startPoint y: 264, endPoint x: 479, endPoint y: 261, distance: 4.0
click at [479, 261] on div at bounding box center [482, 260] width 6 height 6
click at [497, 73] on div "Preview" at bounding box center [496, 69] width 116 height 15
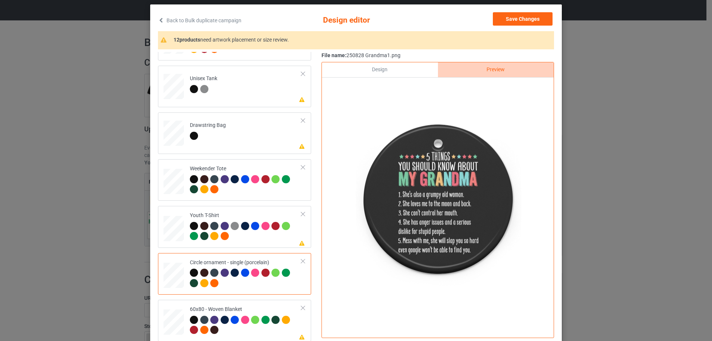
click at [376, 70] on div "Design" at bounding box center [380, 69] width 116 height 15
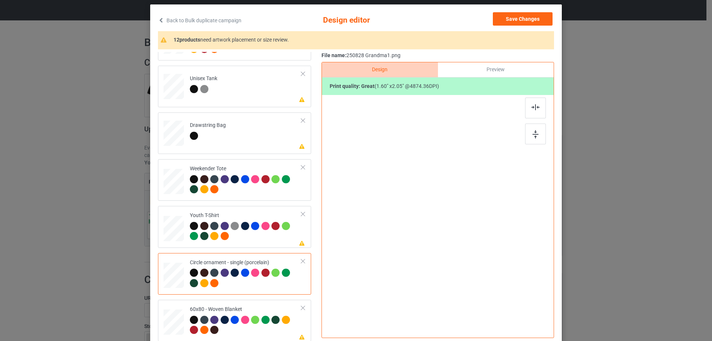
scroll to position [87, 0]
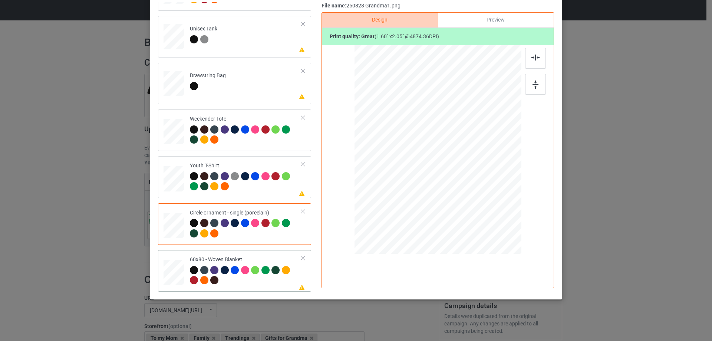
click at [172, 268] on div at bounding box center [174, 272] width 19 height 25
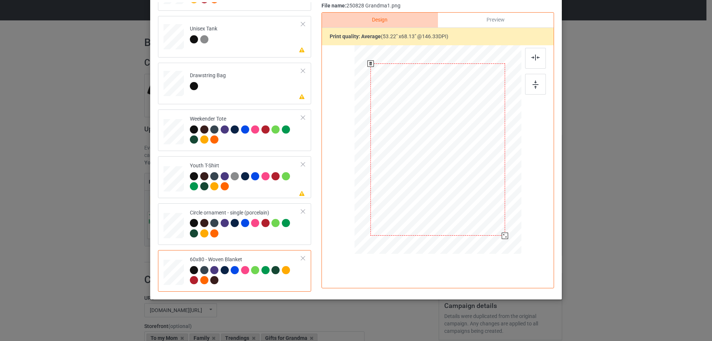
drag, startPoint x: 482, startPoint y: 209, endPoint x: 496, endPoint y: 242, distance: 36.7
click at [496, 242] on div at bounding box center [438, 150] width 152 height 202
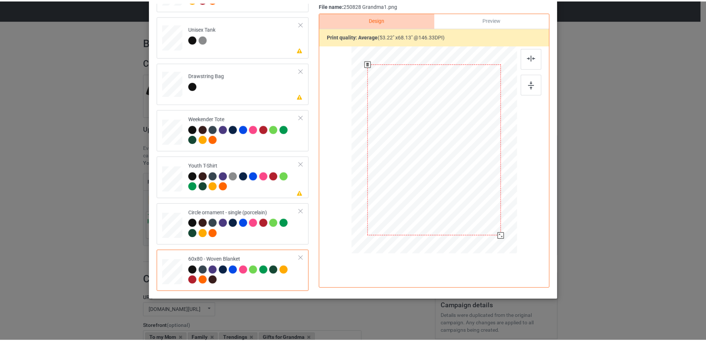
scroll to position [13, 0]
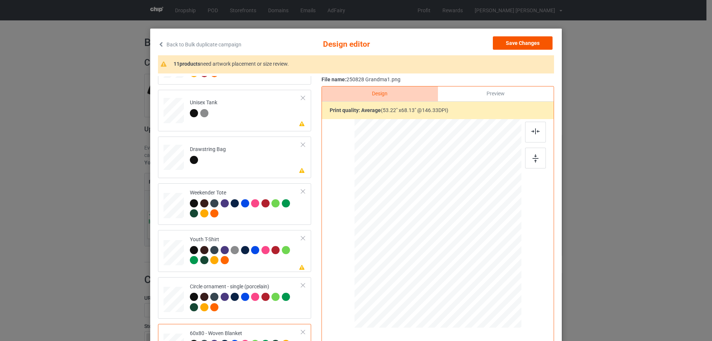
click at [521, 35] on div "Back to Bulk duplicate campaign Design editor Save Changes 11 products need art…" at bounding box center [355, 201] width 411 height 344
click at [521, 42] on button "Save Changes" at bounding box center [523, 42] width 60 height 13
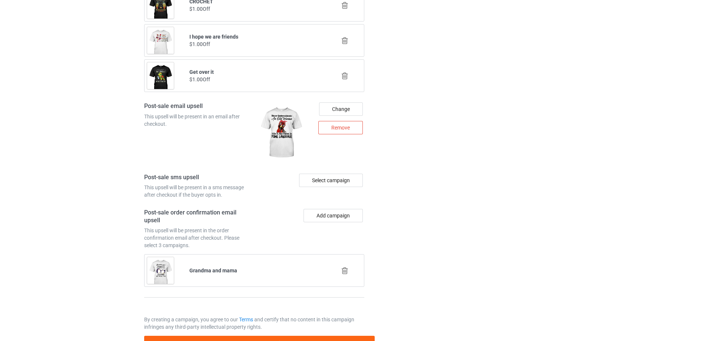
scroll to position [943, 0]
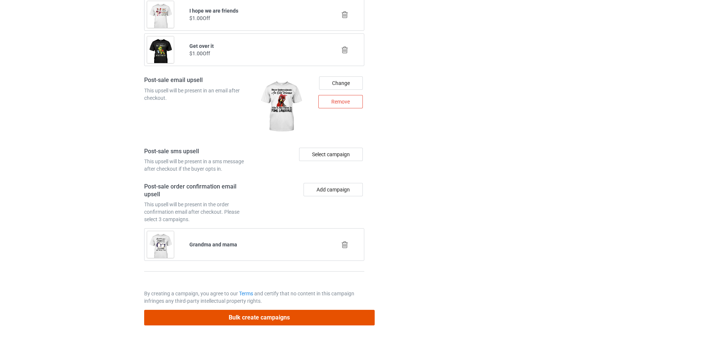
click at [285, 318] on button "Bulk create campaigns" at bounding box center [259, 317] width 231 height 15
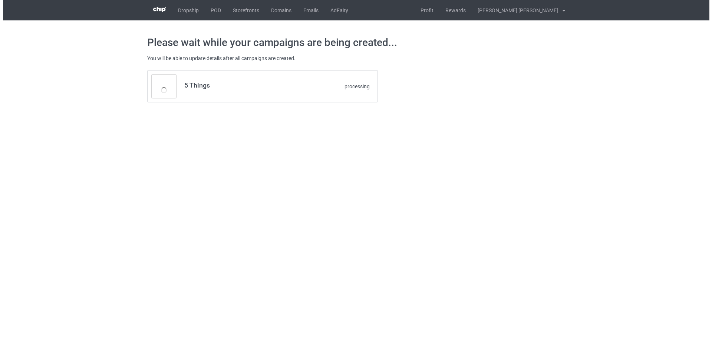
scroll to position [0, 0]
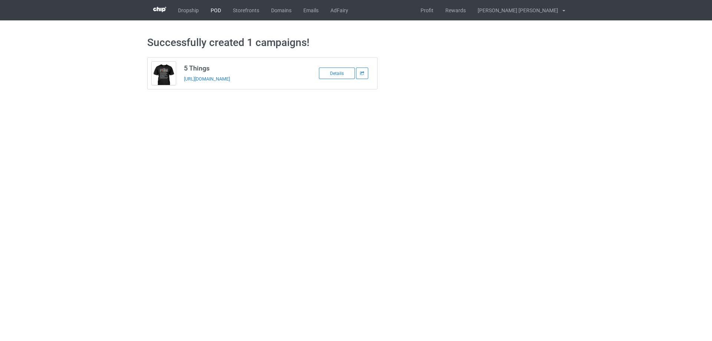
click at [225, 13] on link "POD" at bounding box center [216, 10] width 22 height 20
